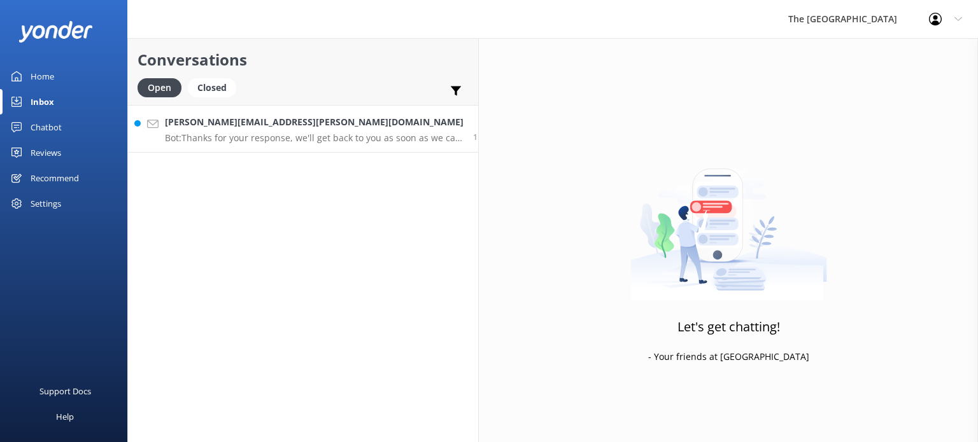
click at [241, 130] on div "[PERSON_NAME][EMAIL_ADDRESS][PERSON_NAME][DOMAIN_NAME] Bot: Thanks for your res…" at bounding box center [314, 128] width 298 height 27
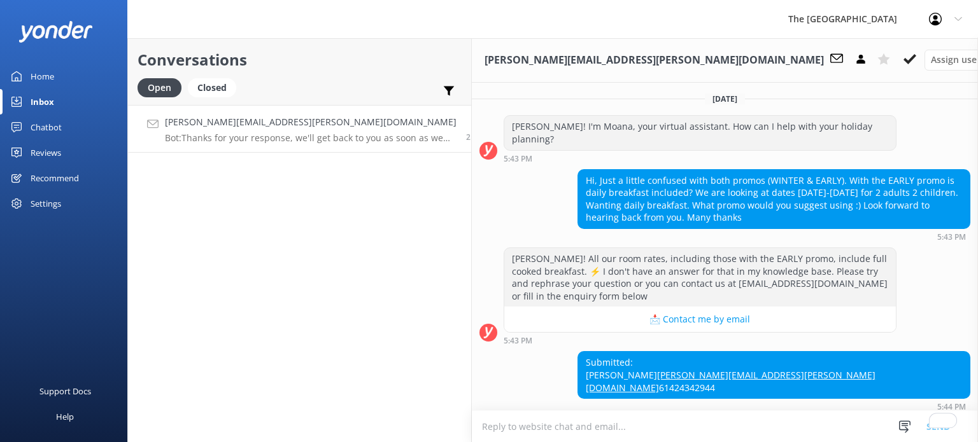
scroll to position [22, 0]
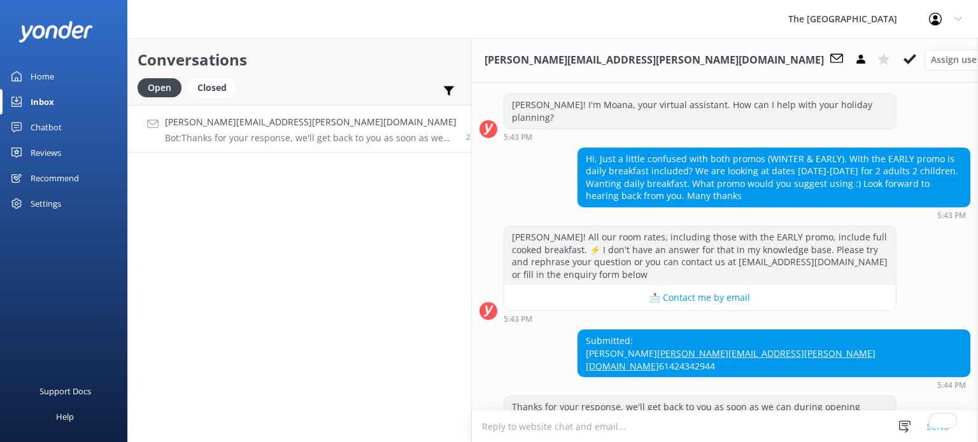
click at [664, 431] on textarea "To enrich screen reader interactions, please activate Accessibility in Grammarl…" at bounding box center [725, 426] width 506 height 31
drag, startPoint x: 953, startPoint y: 328, endPoint x: 837, endPoint y: 328, distance: 116.5
click at [837, 330] on div "Submitted: [PERSON_NAME] [PERSON_NAME][EMAIL_ADDRESS][PERSON_NAME][DOMAIN_NAME]…" at bounding box center [773, 353] width 391 height 46
copy link "[PERSON_NAME][EMAIL_ADDRESS][PERSON_NAME][DOMAIN_NAME]"
click at [472, 434] on textarea "To enrich screen reader interactions, please activate Accessibility in Grammarl…" at bounding box center [725, 426] width 506 height 31
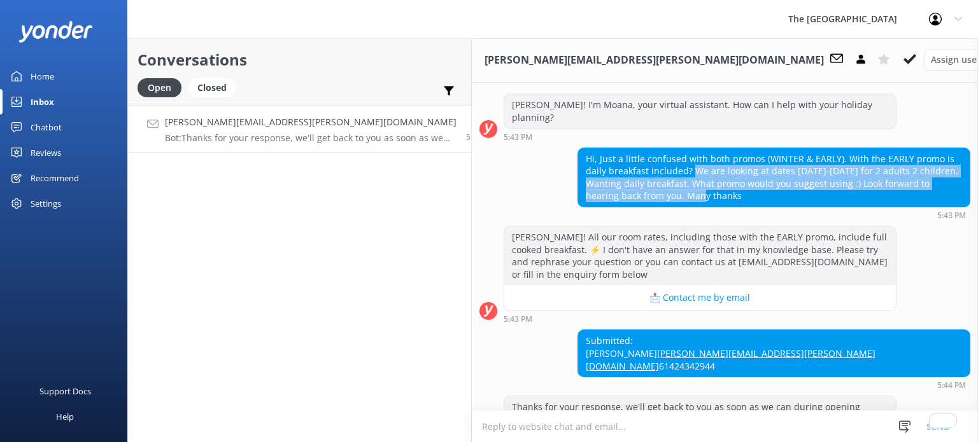
drag, startPoint x: 554, startPoint y: 157, endPoint x: 819, endPoint y: 172, distance: 265.2
click at [819, 172] on div "Hi, Just a little confused with both promos (WINTER & EARLY). With the EARLY pr…" at bounding box center [773, 177] width 391 height 59
copy div "We are looking at dates [DATE]-[DATE] for 2 adults 2 children. Wanting daily br…"
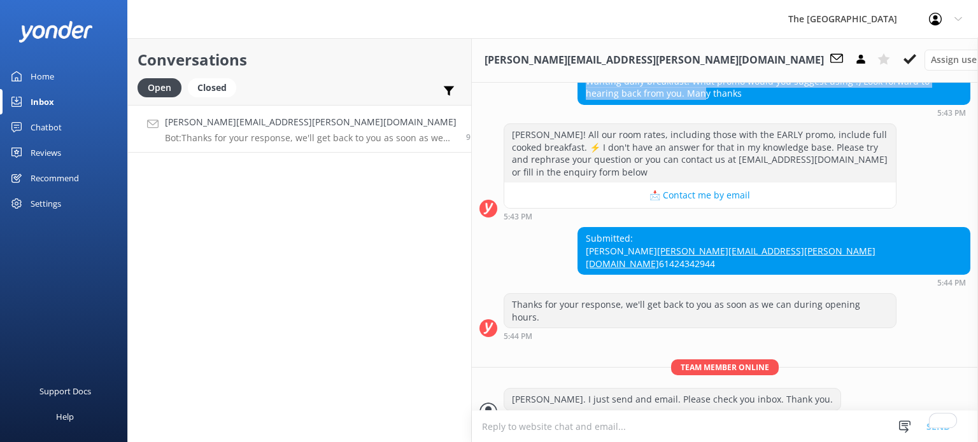
scroll to position [133, 0]
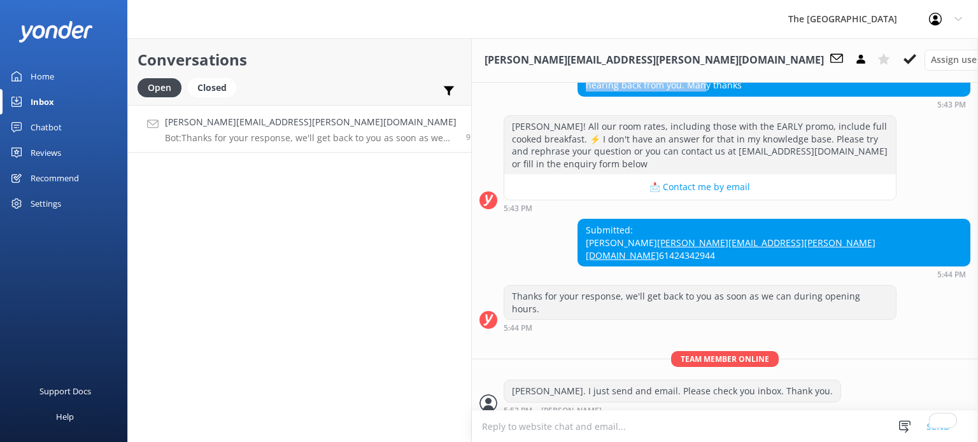
drag, startPoint x: 922, startPoint y: 204, endPoint x: 845, endPoint y: 198, distance: 77.9
click at [845, 220] on div "Submitted: [PERSON_NAME] [PERSON_NAME][EMAIL_ADDRESS][PERSON_NAME][DOMAIN_NAME]…" at bounding box center [773, 243] width 391 height 46
copy div "[PERSON_NAME]"
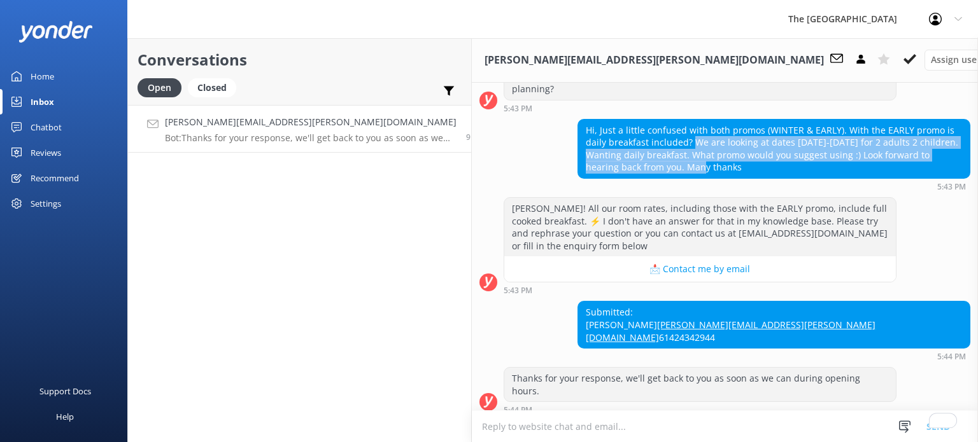
scroll to position [27, 0]
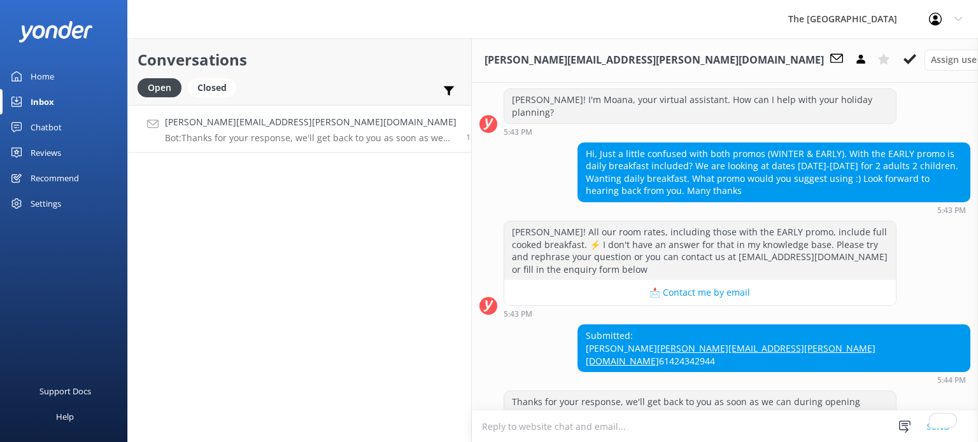
click at [620, 407] on div "[DATE] [PERSON_NAME]! I'm Moana, your virtual assistant. How can I help with yo…" at bounding box center [725, 305] width 506 height 500
click at [617, 421] on textarea "To enrich screen reader interactions, please activate Accessibility in Grammarl…" at bounding box center [725, 426] width 506 height 31
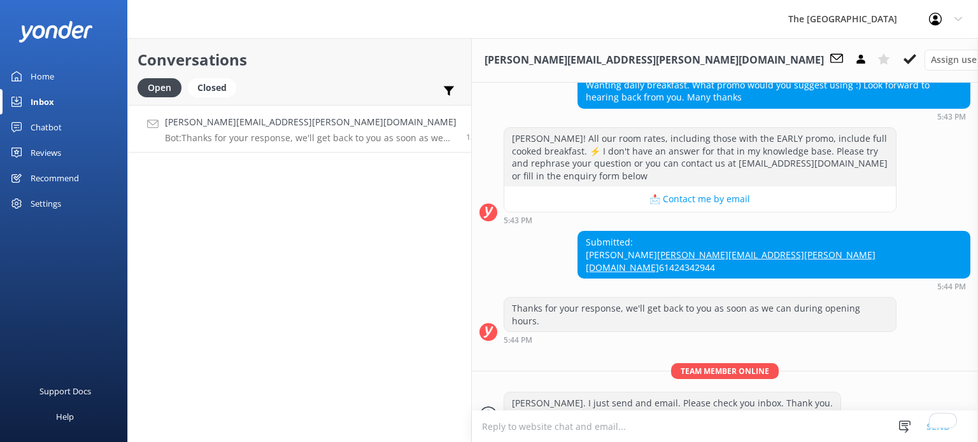
scroll to position [133, 0]
